Goal: Complete application form

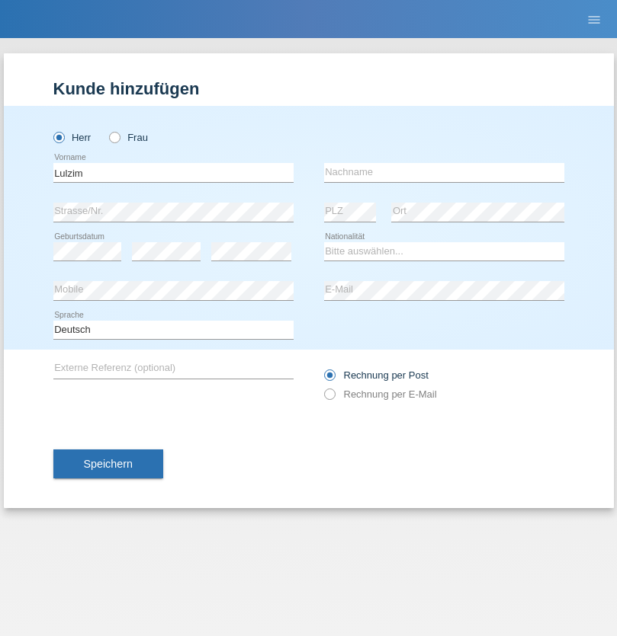
type input "Lulzim"
click at [444, 172] on input "text" at bounding box center [444, 172] width 240 height 19
type input "Berisha"
select select "XK"
select select "C"
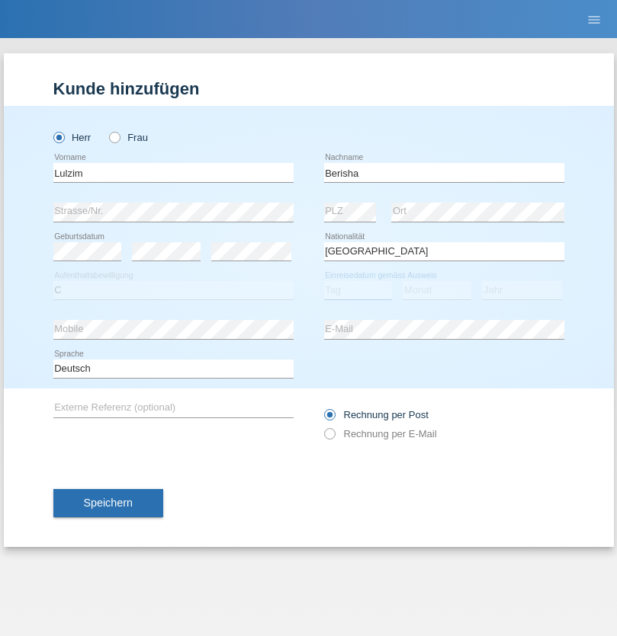
select select "17"
select select "01"
select select "1992"
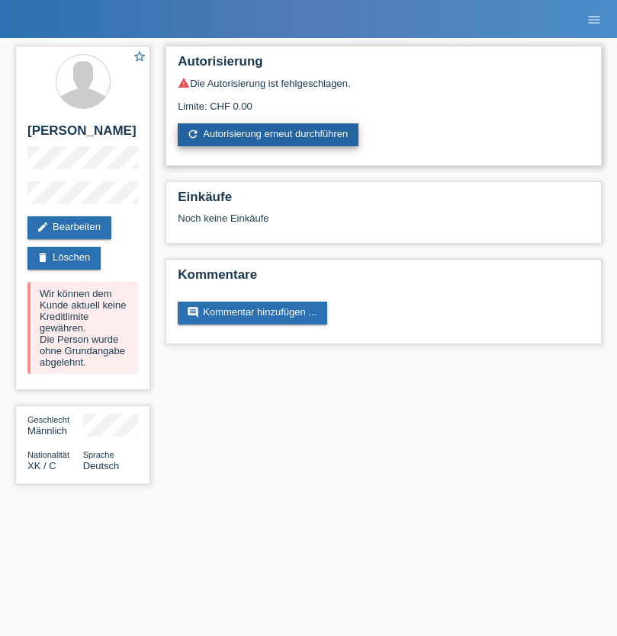
click at [269, 135] on link "refresh Autorisierung erneut durchführen" at bounding box center [268, 134] width 181 height 23
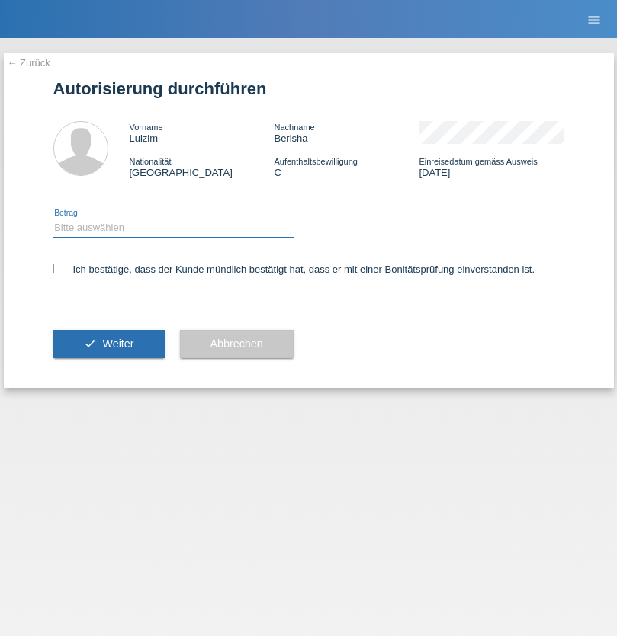
select select "1"
checkbox input "true"
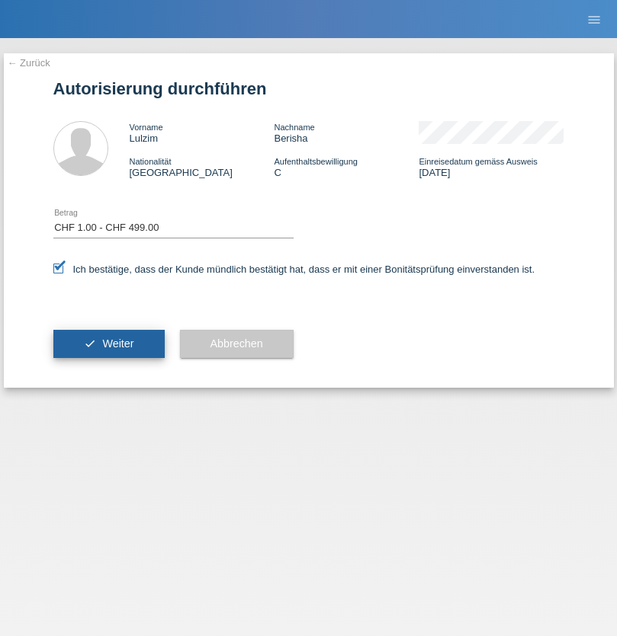
click at [108, 344] on span "Weiter" at bounding box center [117, 344] width 31 height 12
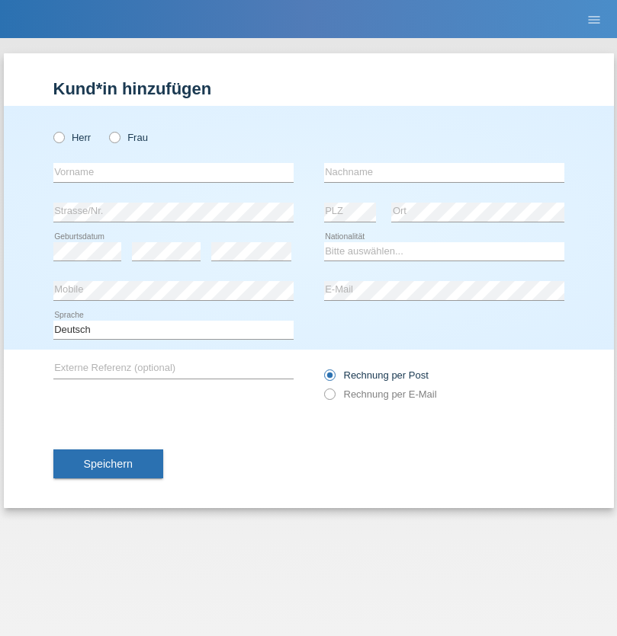
radio input "true"
click at [173, 172] on input "text" at bounding box center [173, 172] width 240 height 19
type input "Oliver"
click at [444, 172] on input "text" at bounding box center [444, 172] width 240 height 19
type input "Freund"
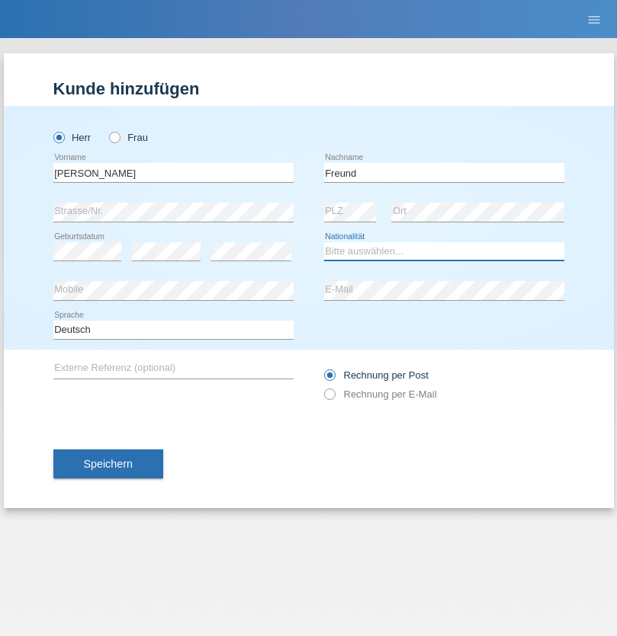
select select "CH"
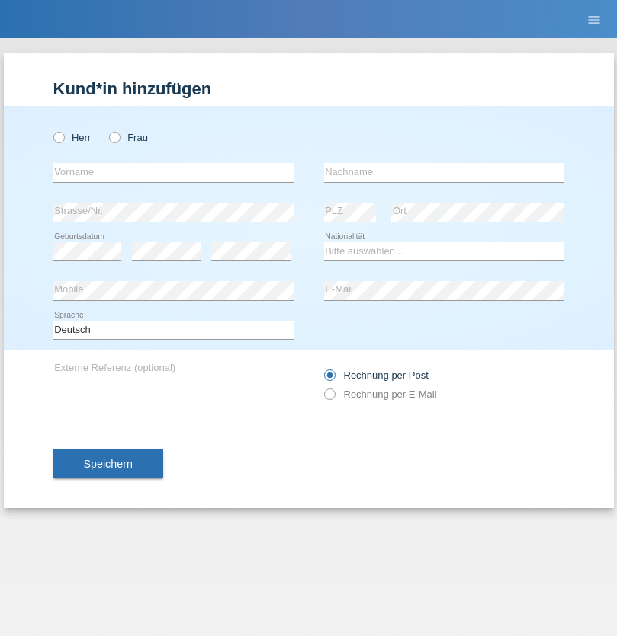
radio input "true"
click at [173, 172] on input "text" at bounding box center [173, 172] width 240 height 19
type input "[DEMOGRAPHIC_DATA]"
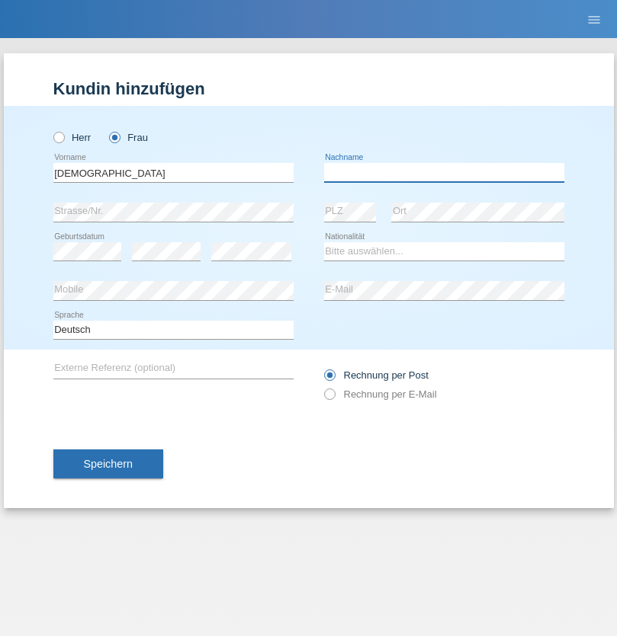
click at [444, 172] on input "text" at bounding box center [444, 172] width 240 height 19
type input "[PERSON_NAME]"
select select "HR"
select select "C"
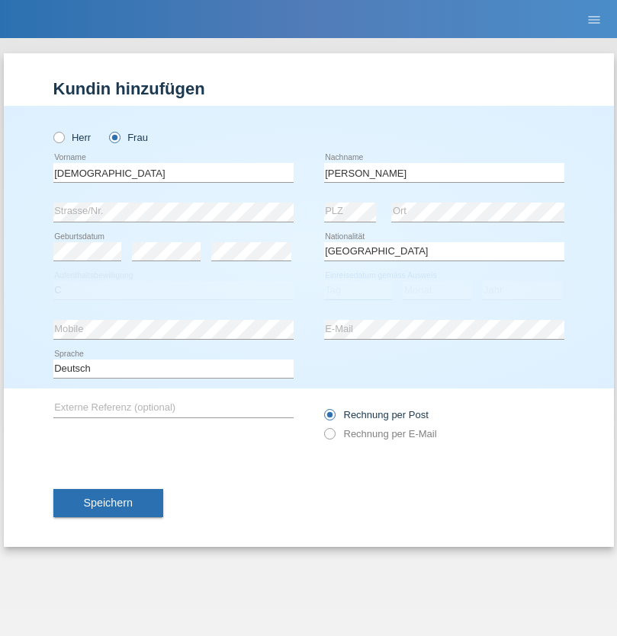
select select "12"
select select "02"
select select "2011"
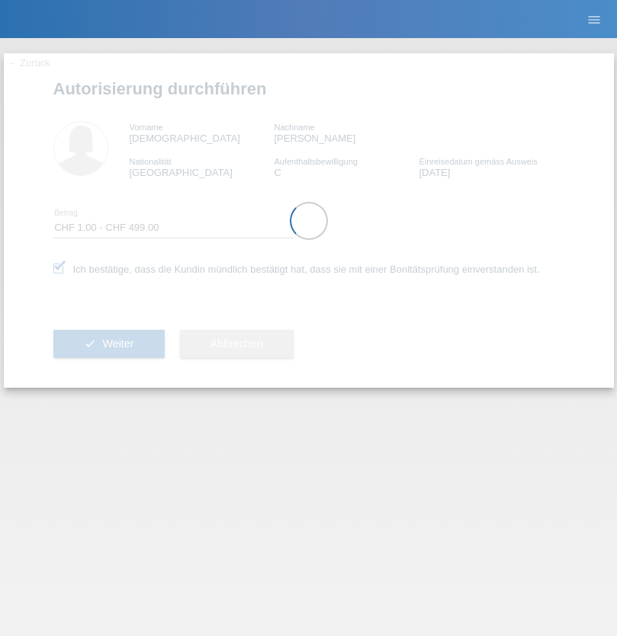
select select "1"
